Goal: Check status: Check status

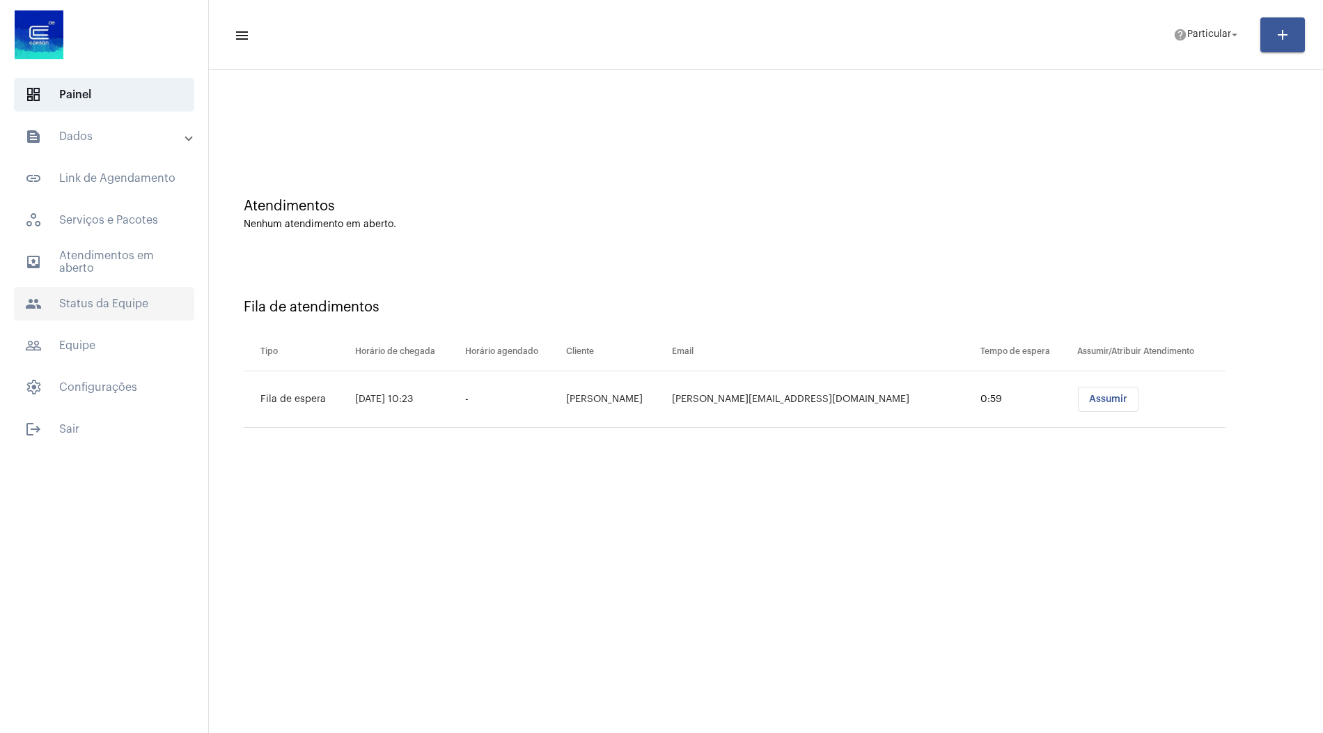
click at [98, 313] on span "people Status da Equipe" at bounding box center [104, 303] width 180 height 33
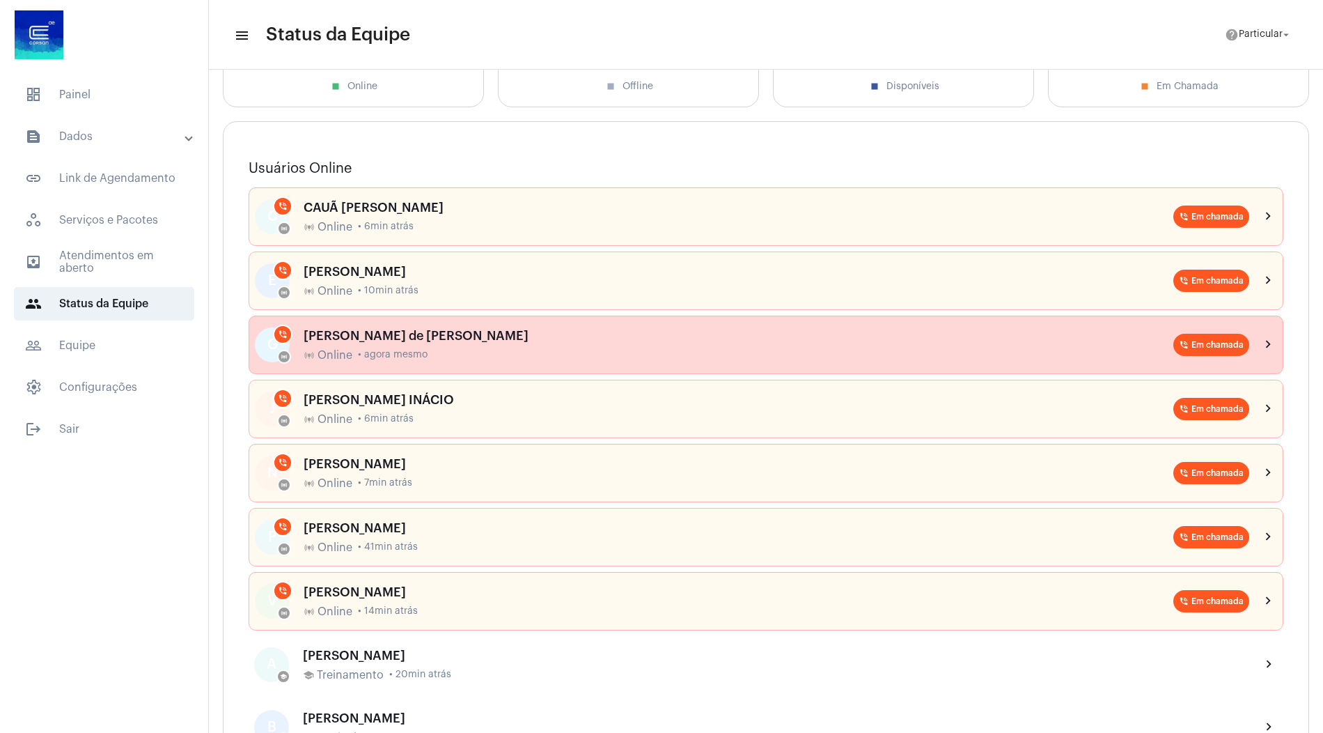
scroll to position [88, 0]
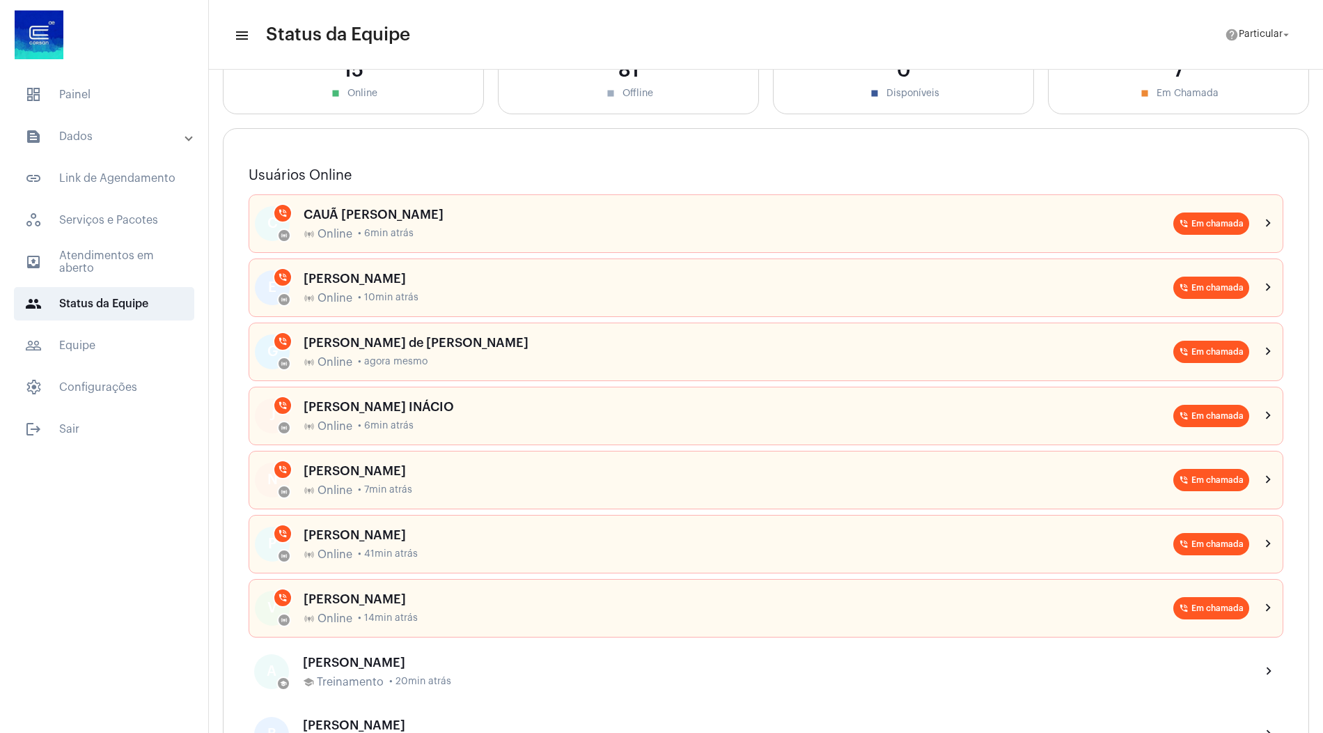
click at [129, 130] on mat-panel-title "text_snippet_outlined Dados" at bounding box center [105, 136] width 161 height 17
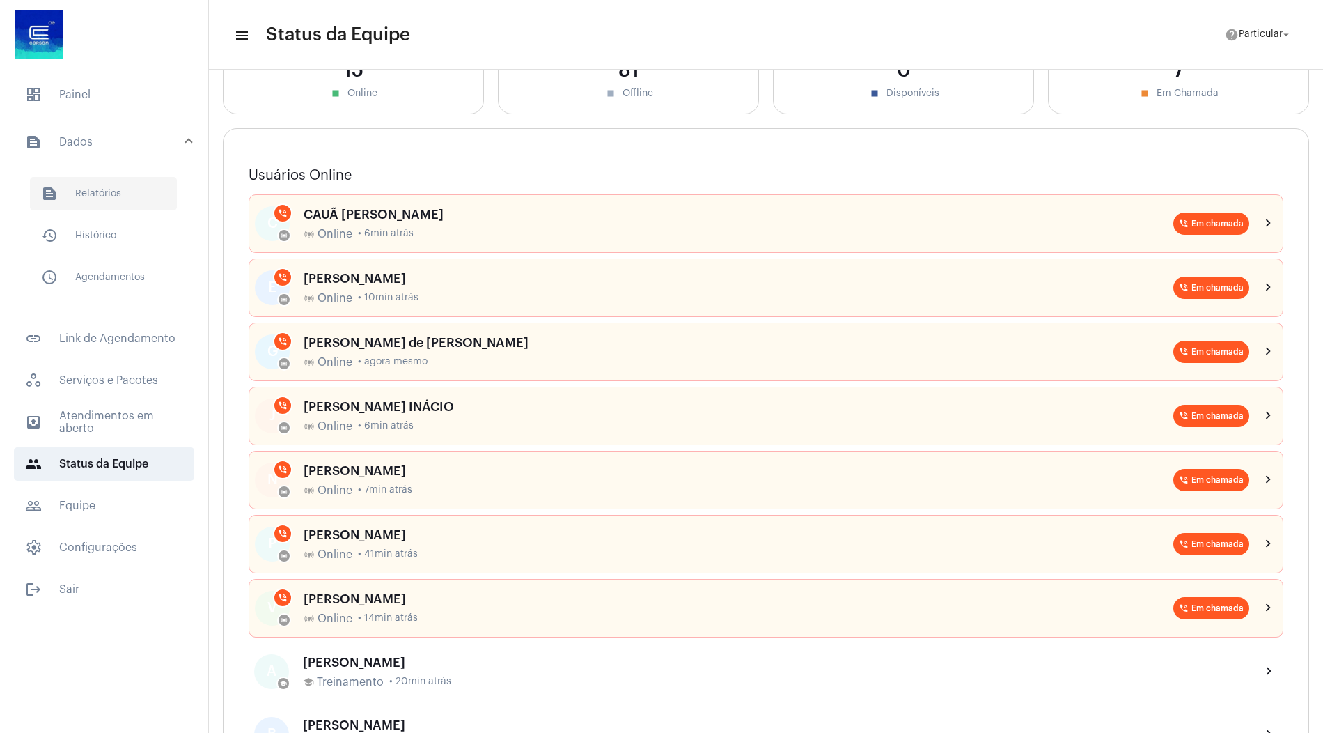
click at [103, 192] on span "text_snippet_outlined Relatórios" at bounding box center [103, 193] width 147 height 33
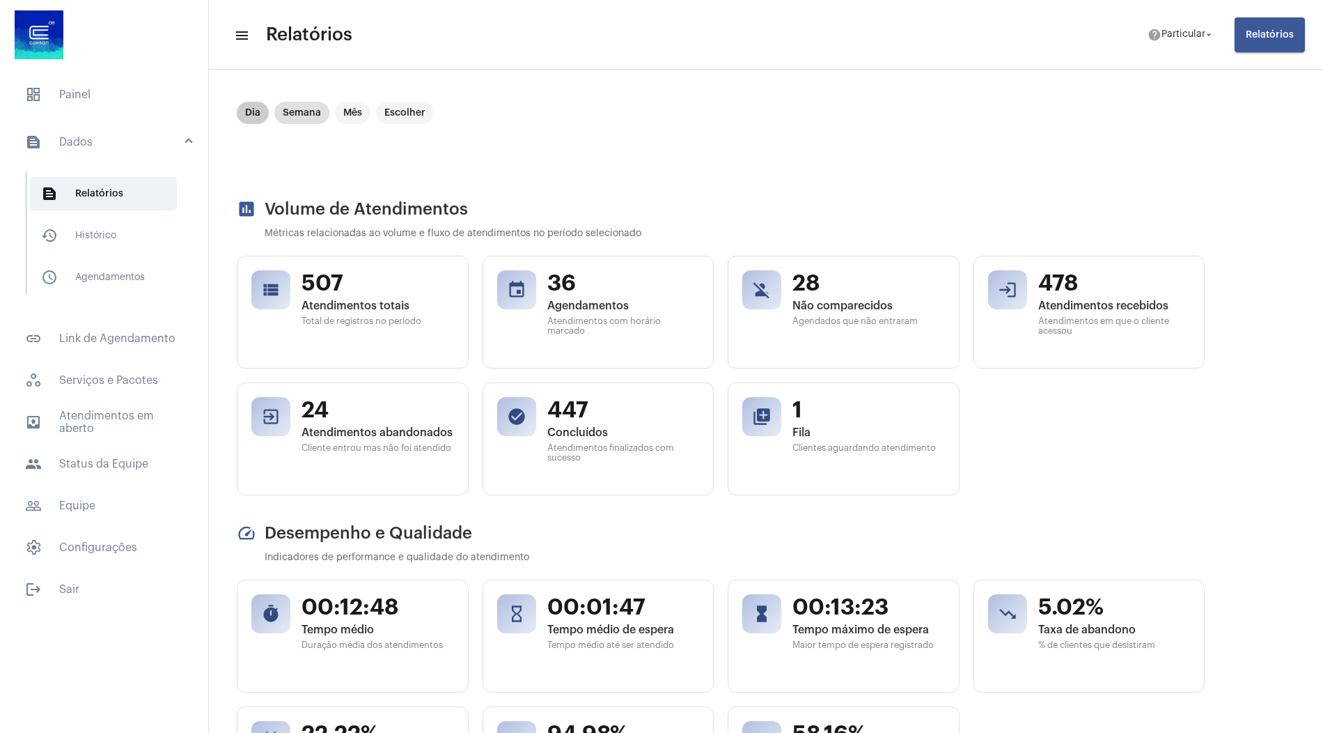
click at [242, 113] on mat-chip "Dia" at bounding box center [253, 113] width 32 height 22
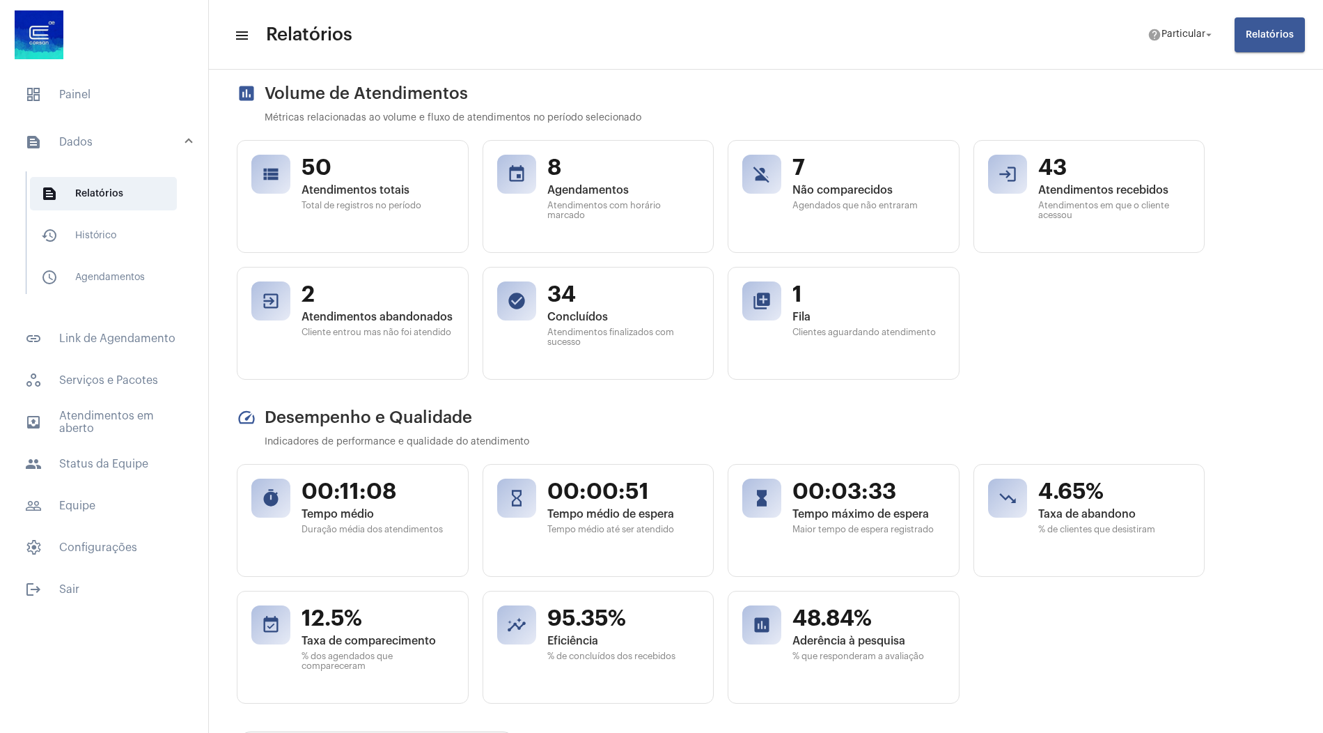
scroll to position [115, 0]
click at [118, 459] on span "people Status da Equipe" at bounding box center [104, 463] width 180 height 33
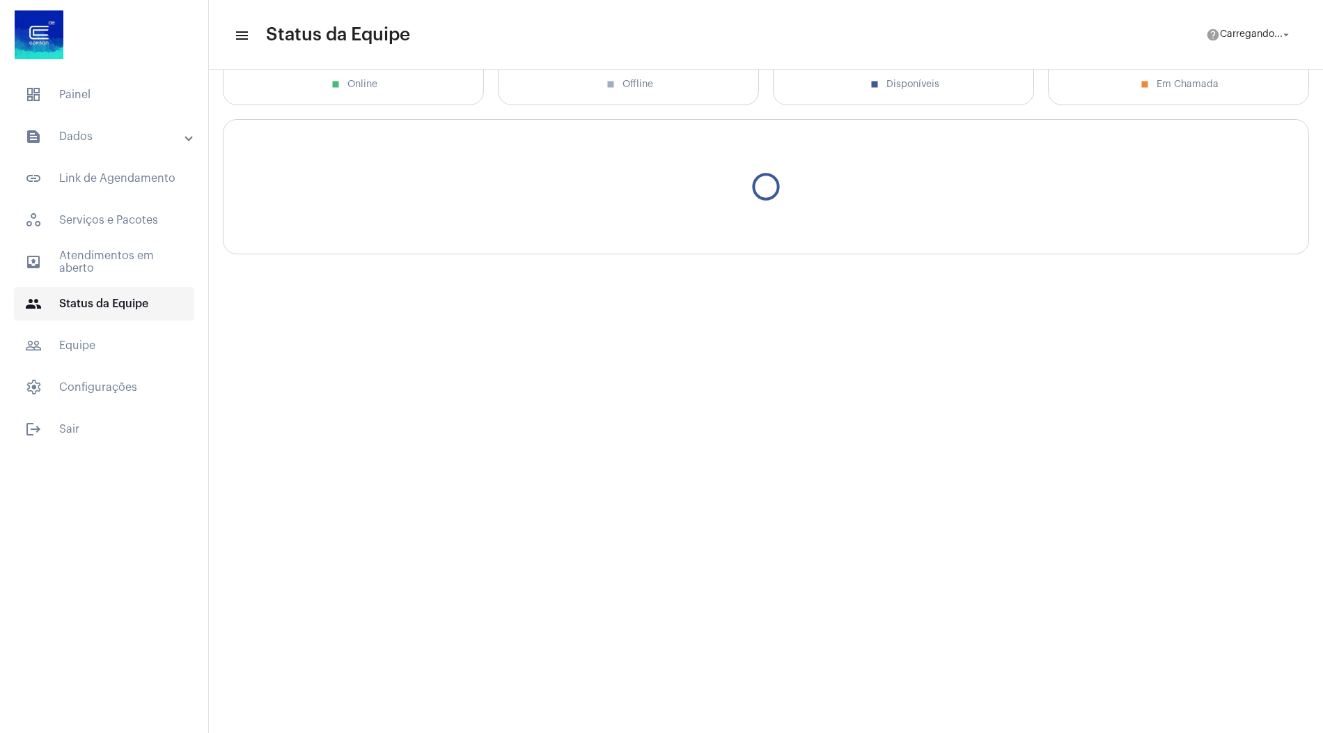
scroll to position [98, 0]
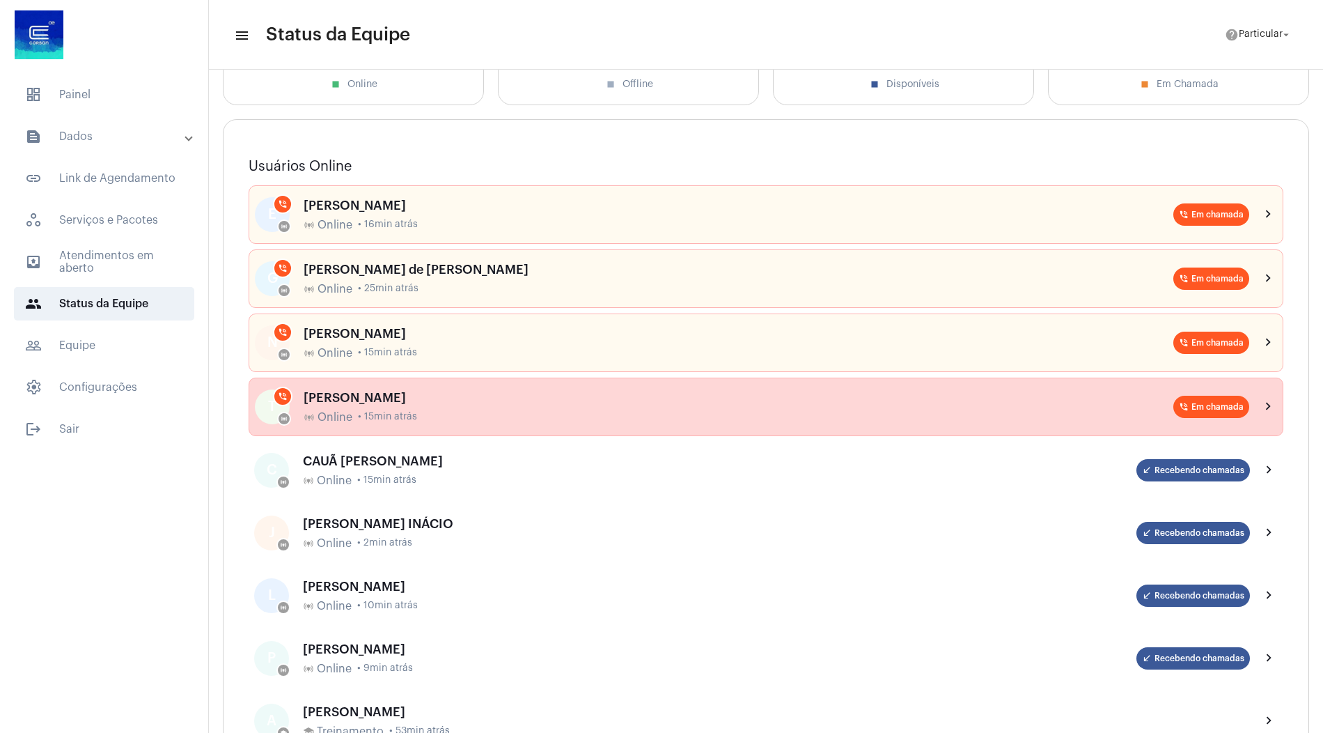
click at [373, 391] on div "[PERSON_NAME]" at bounding box center [739, 398] width 870 height 14
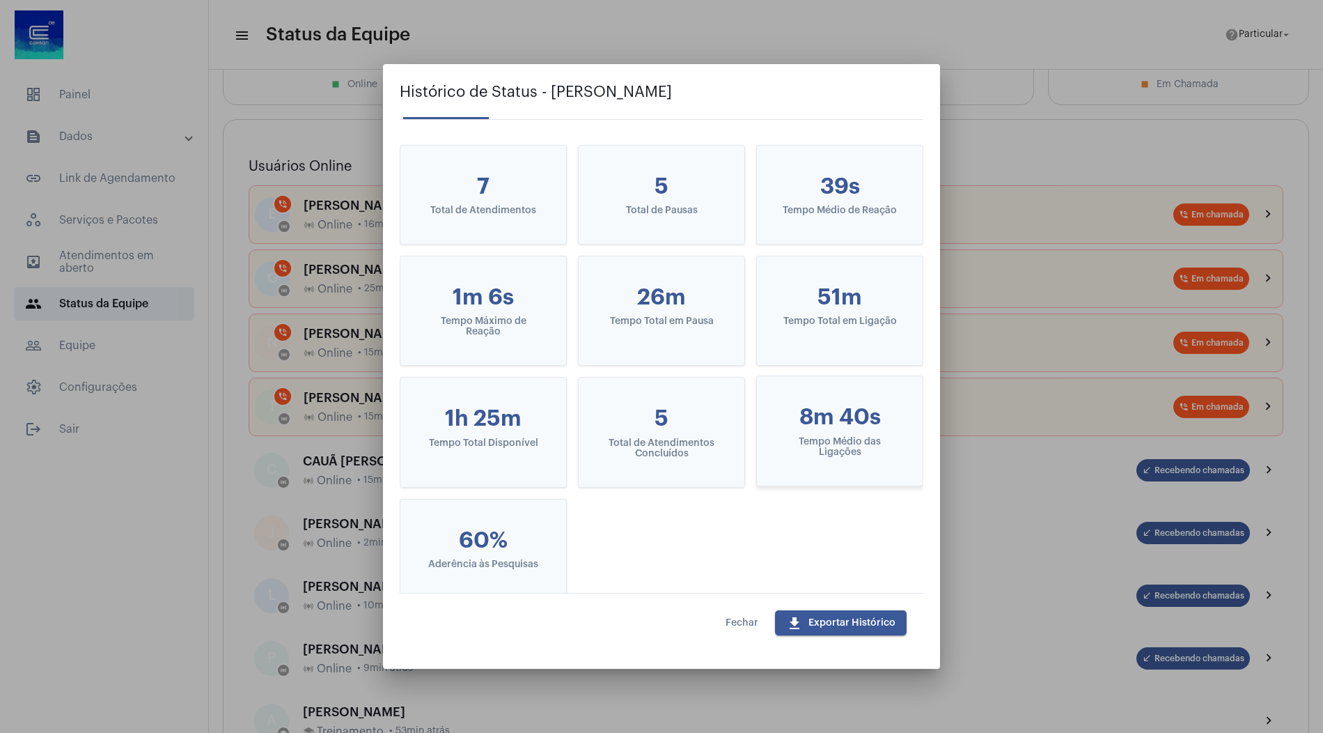
scroll to position [74, 0]
